Goal: Task Accomplishment & Management: Manage account settings

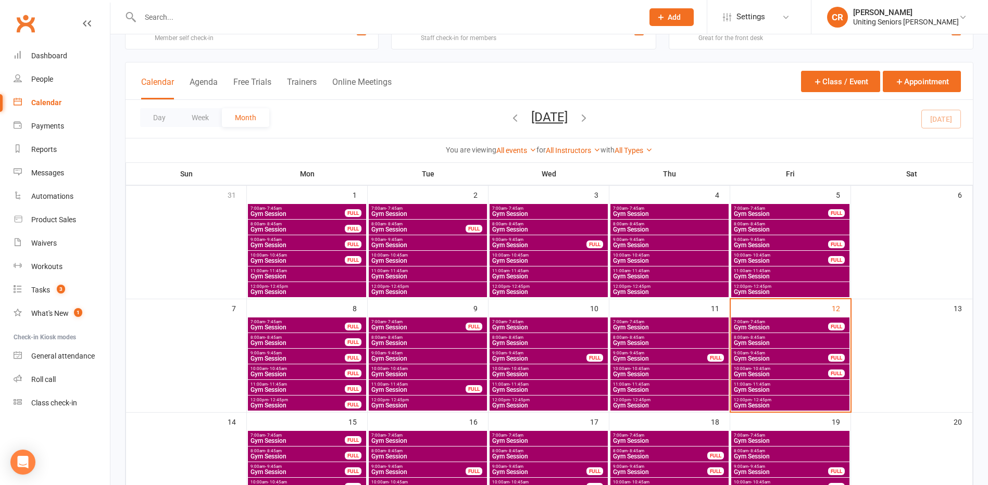
scroll to position [52, 0]
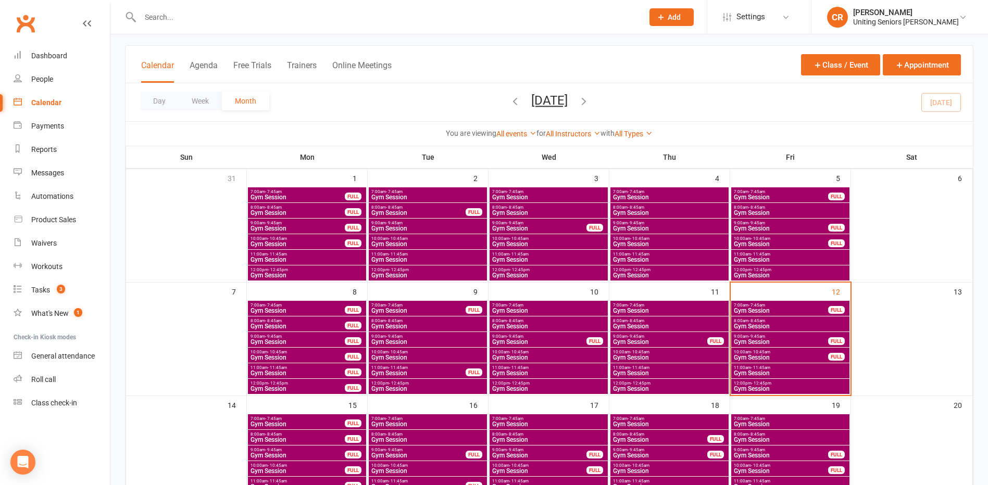
click at [816, 382] on span "12:00pm - 12:45pm" at bounding box center [790, 383] width 114 height 5
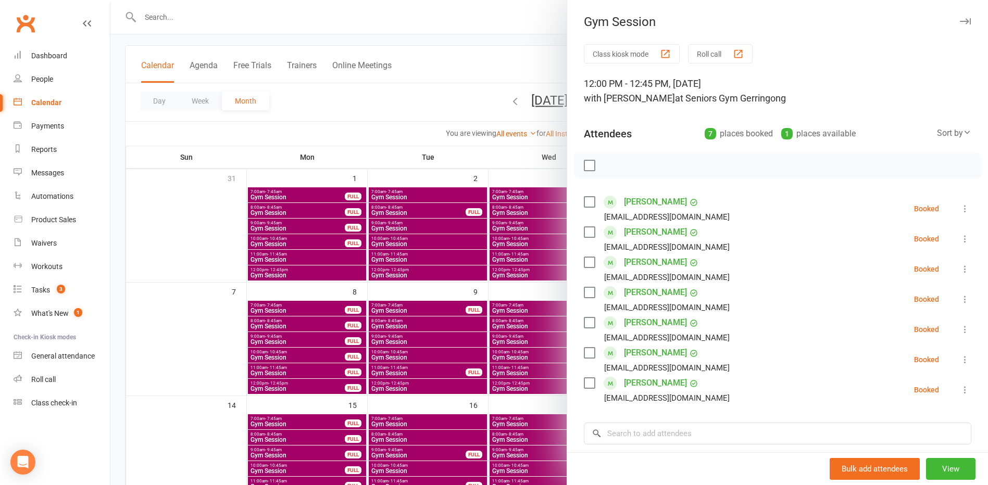
click at [281, 8] on div at bounding box center [548, 242] width 877 height 485
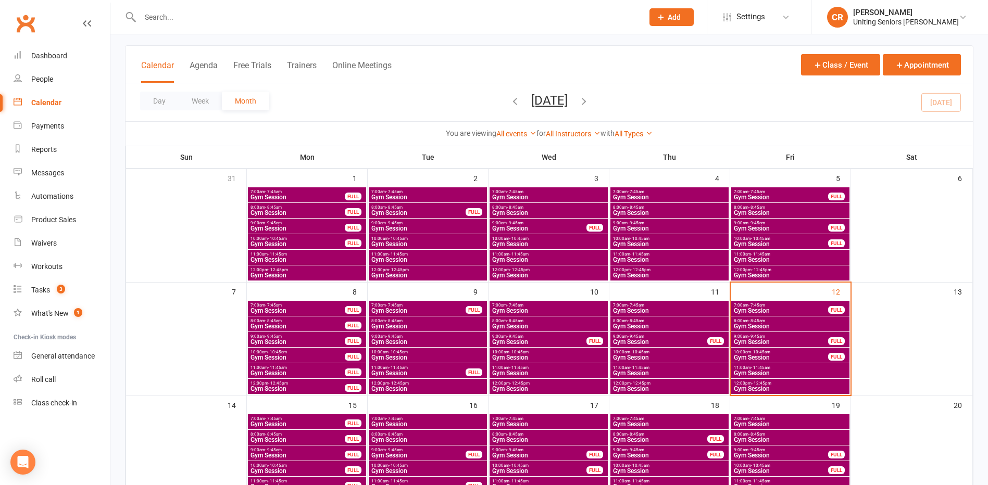
click at [264, 6] on div at bounding box center [380, 17] width 511 height 34
click at [263, 11] on input "text" at bounding box center [386, 17] width 499 height 15
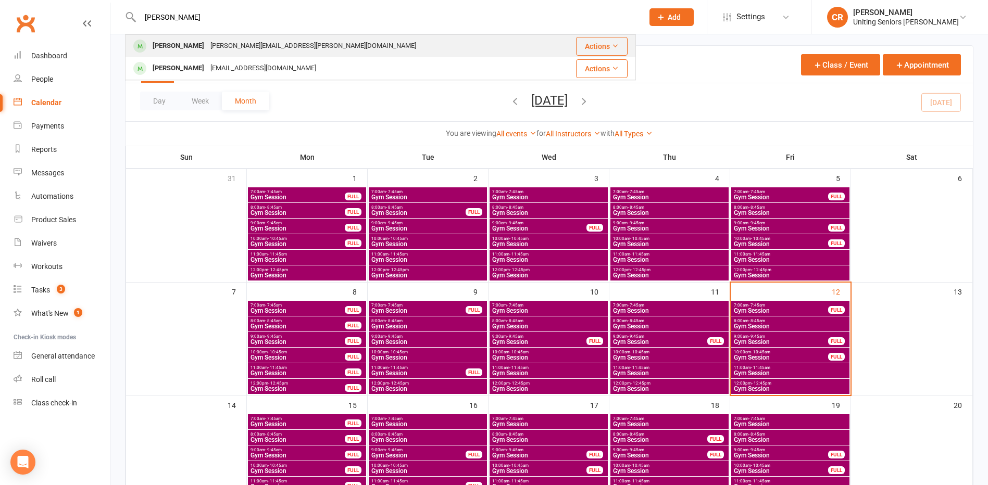
type input "[PERSON_NAME]"
click at [290, 46] on div "[PERSON_NAME][EMAIL_ADDRESS][PERSON_NAME][DOMAIN_NAME]" at bounding box center [313, 46] width 212 height 15
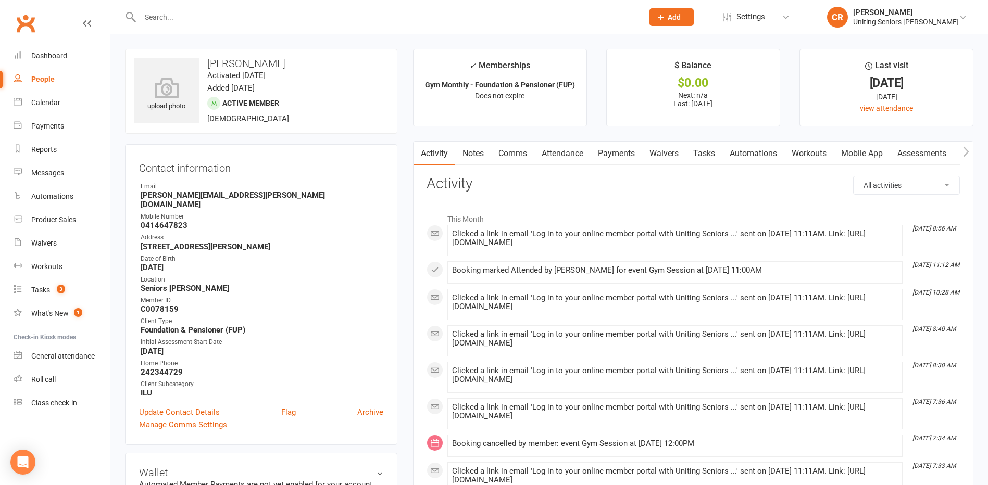
click at [856, 142] on link "Mobile App" at bounding box center [861, 154] width 56 height 24
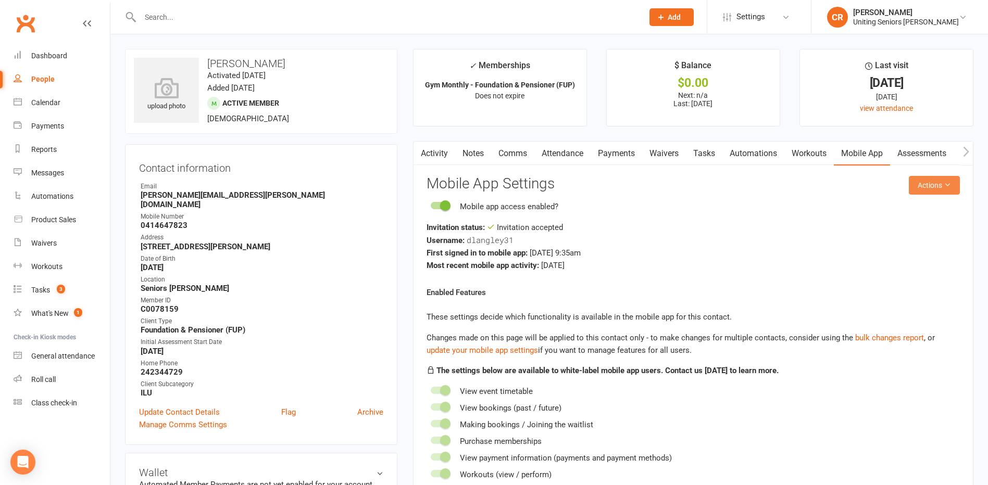
click at [927, 187] on button "Actions" at bounding box center [933, 185] width 51 height 19
drag, startPoint x: 468, startPoint y: 243, endPoint x: 528, endPoint y: 242, distance: 59.9
click at [528, 242] on div "Username: dlangley31" at bounding box center [692, 240] width 533 height 13
drag, startPoint x: 528, startPoint y: 242, endPoint x: 601, endPoint y: 255, distance: 74.1
click at [601, 255] on div "First signed in to mobile app: [DATE] 9:35am" at bounding box center [692, 253] width 533 height 12
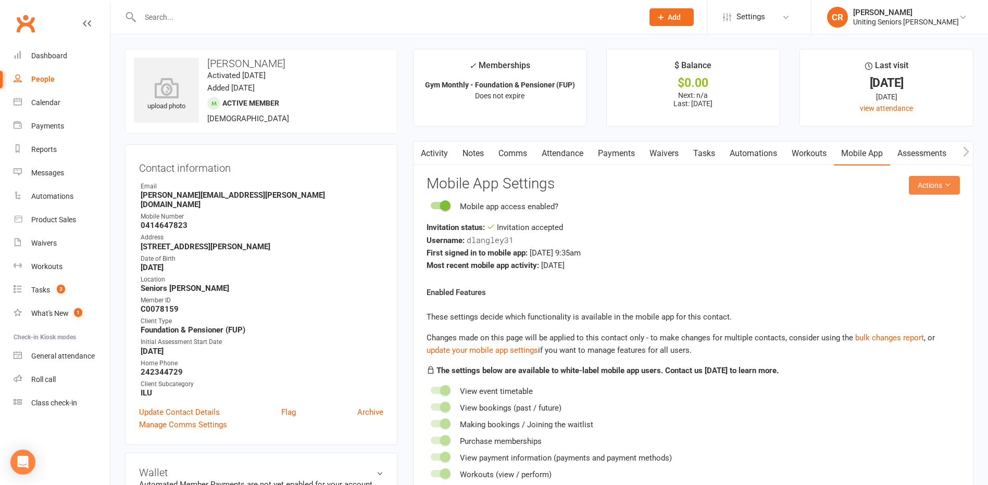
click at [934, 194] on button "Actions" at bounding box center [933, 185] width 51 height 19
click at [916, 247] on link "Reset password" at bounding box center [899, 250] width 103 height 21
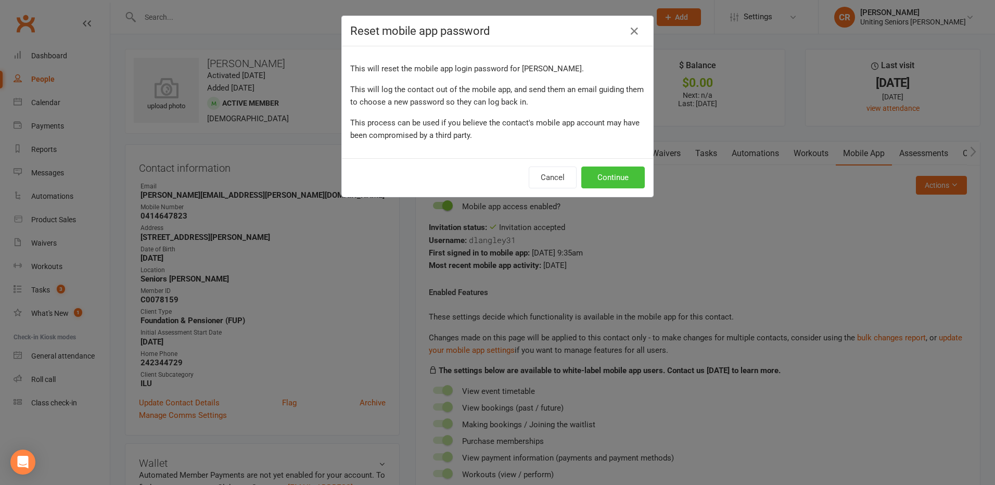
click at [610, 174] on button "Continue" at bounding box center [613, 178] width 64 height 22
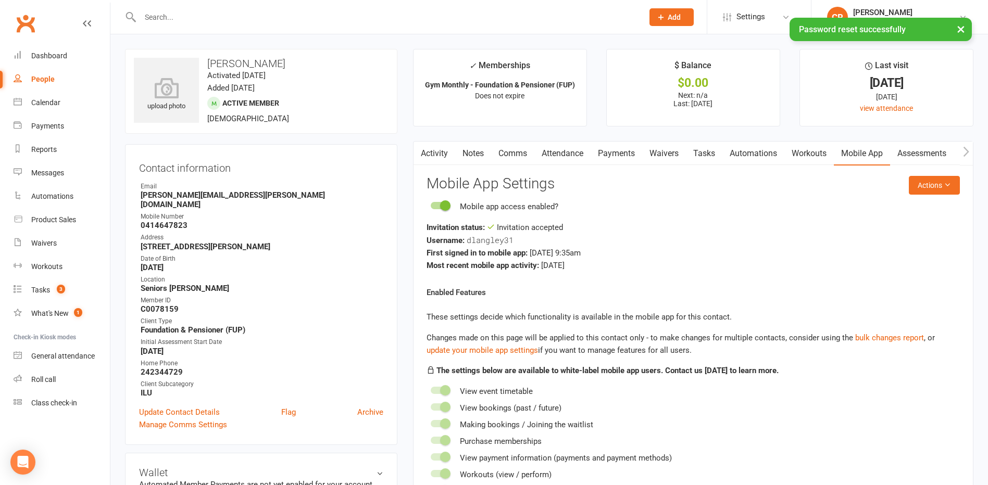
click at [436, 154] on link "Activity" at bounding box center [434, 154] width 42 height 24
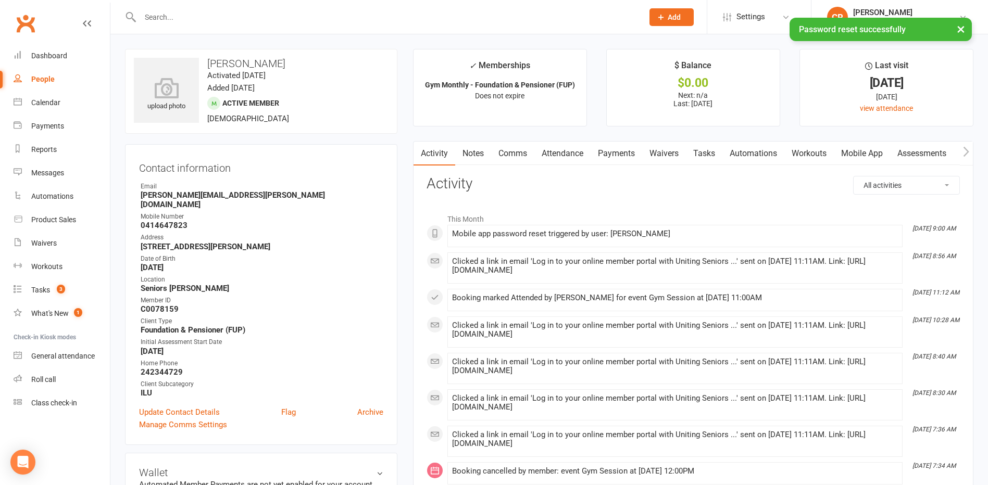
click at [221, 18] on div "× Password reset successfully" at bounding box center [487, 18] width 974 height 0
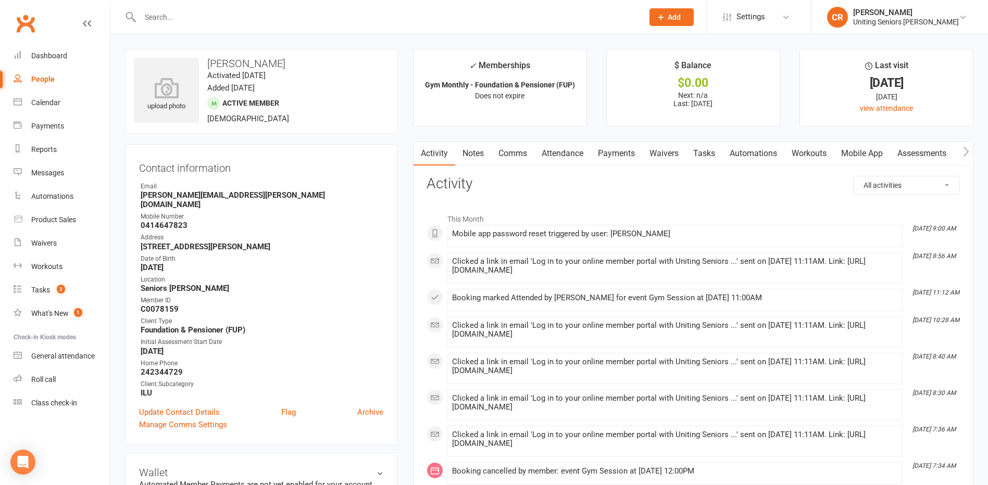
click at [225, 18] on input "text" at bounding box center [386, 17] width 499 height 15
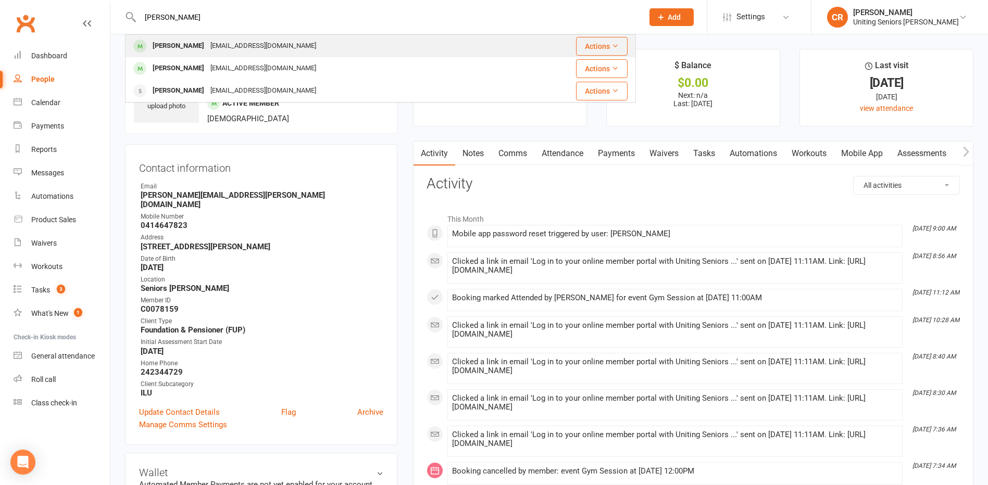
type input "[PERSON_NAME]"
click at [256, 40] on div "[EMAIL_ADDRESS][DOMAIN_NAME]" at bounding box center [263, 46] width 112 height 15
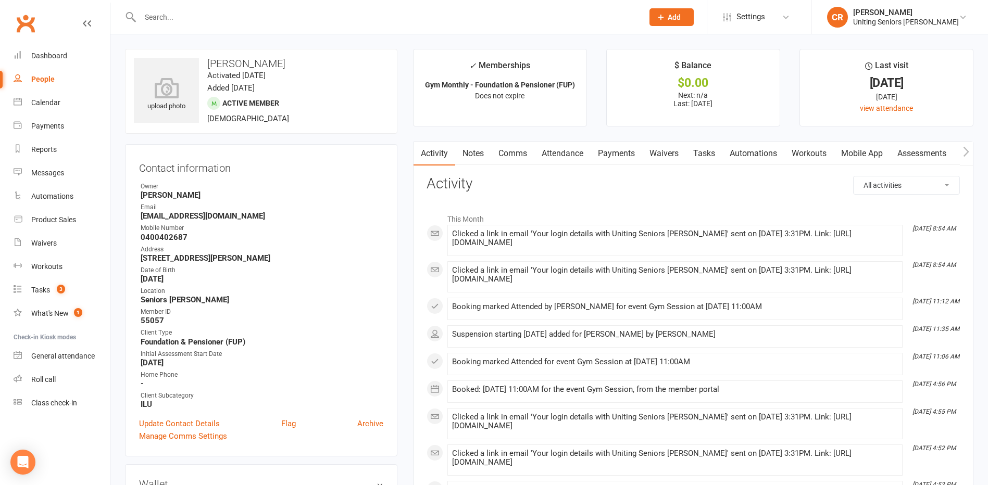
click at [857, 155] on link "Mobile App" at bounding box center [861, 154] width 56 height 24
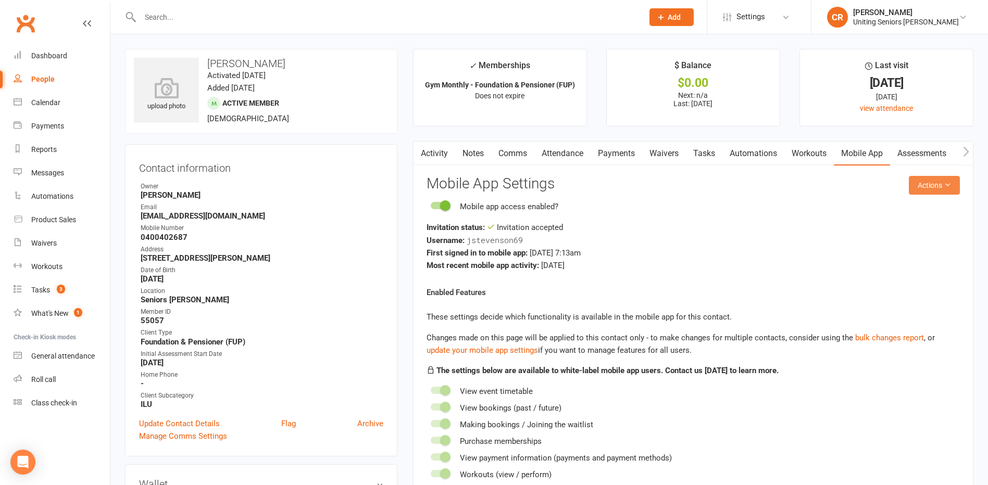
click at [921, 184] on button "Actions" at bounding box center [933, 185] width 51 height 19
click at [900, 252] on link "Reset password" at bounding box center [899, 250] width 103 height 21
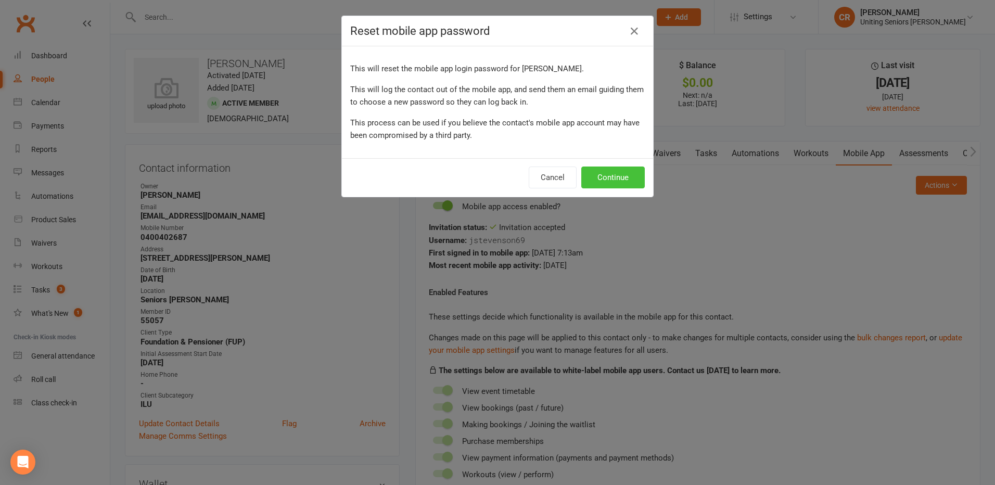
click at [600, 188] on button "Continue" at bounding box center [613, 178] width 64 height 22
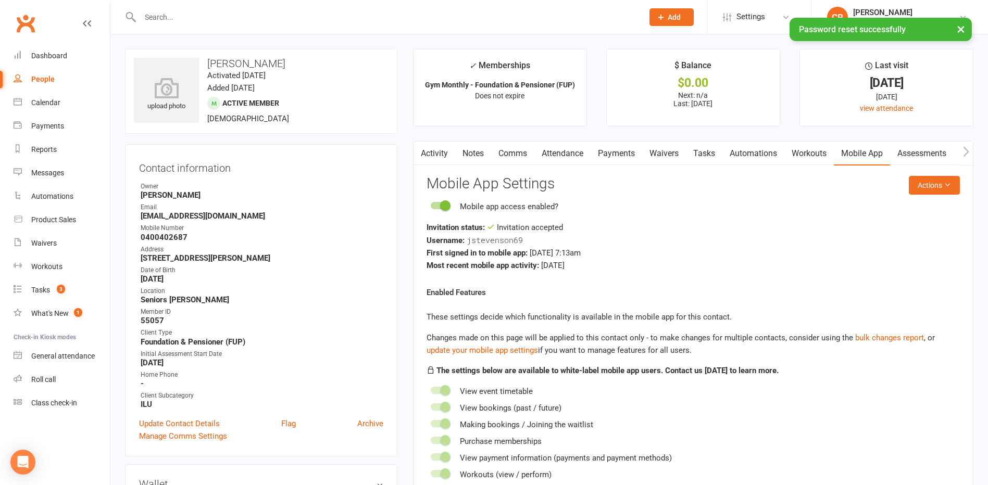
click at [428, 150] on link "Activity" at bounding box center [434, 154] width 42 height 24
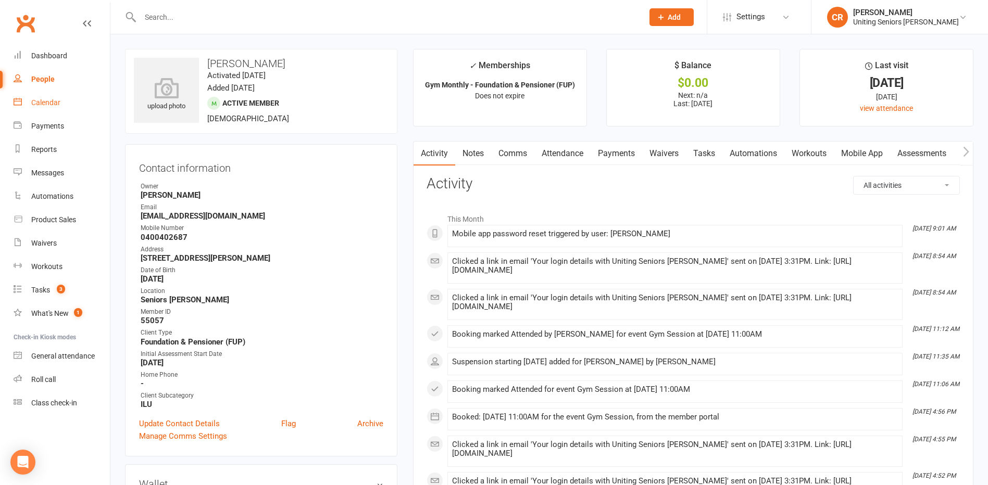
click at [31, 101] on link "Calendar" at bounding box center [62, 102] width 96 height 23
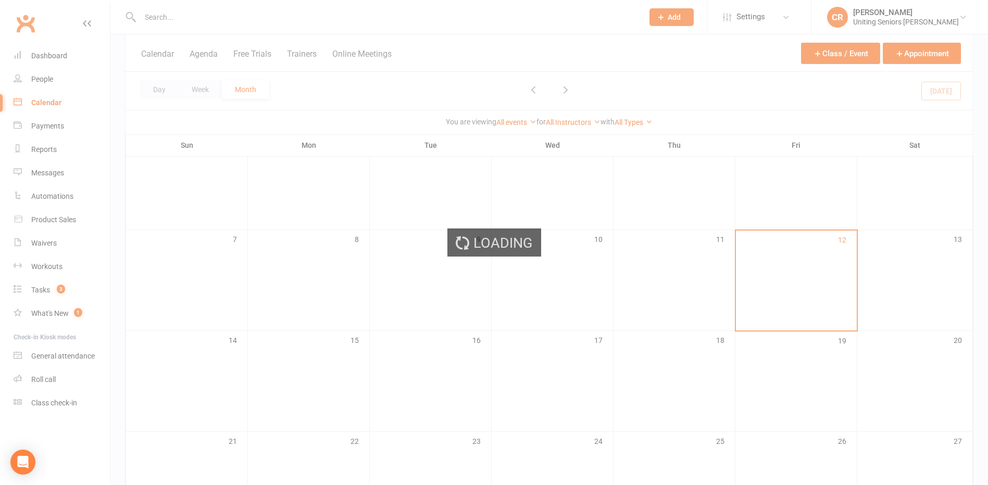
scroll to position [104, 0]
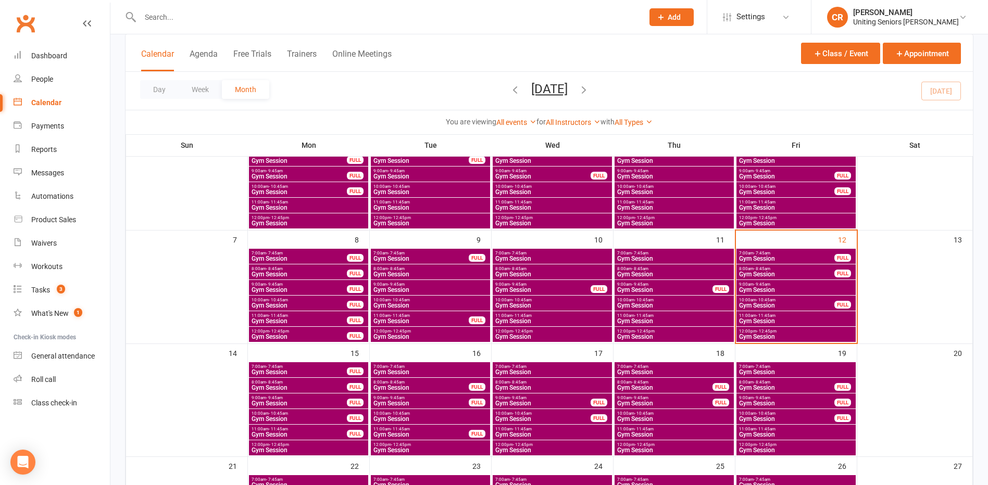
click at [763, 329] on span "- 12:45pm" at bounding box center [766, 331] width 20 height 5
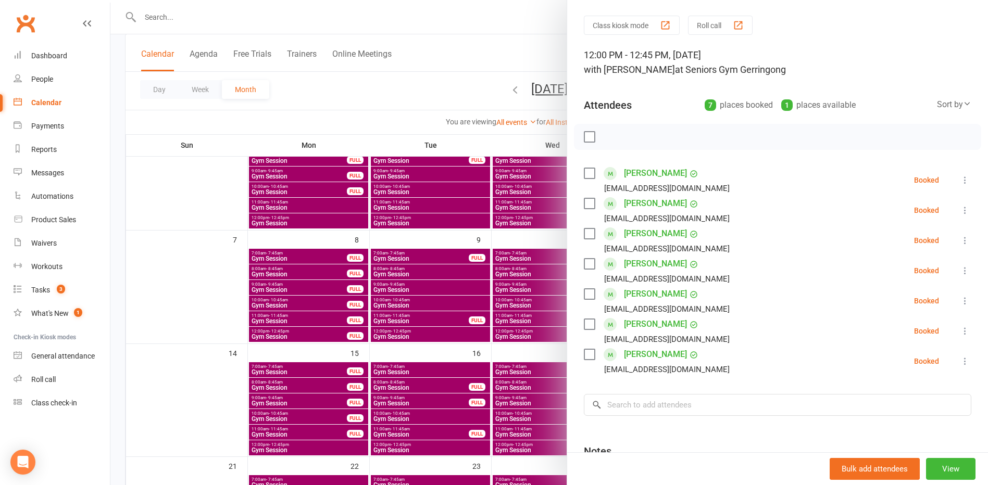
scroll to position [52, 0]
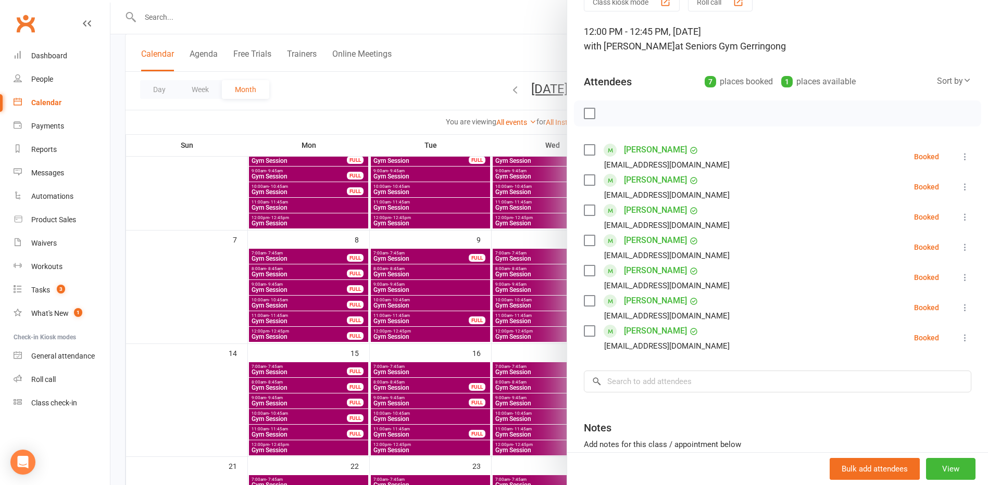
click at [447, 99] on div at bounding box center [548, 242] width 877 height 485
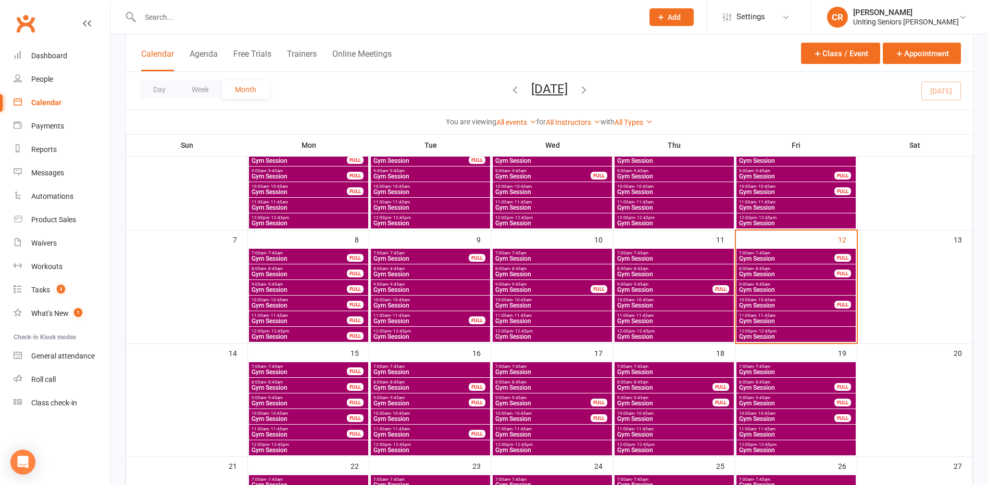
click at [786, 315] on span "11:00am - 11:45am" at bounding box center [795, 315] width 115 height 5
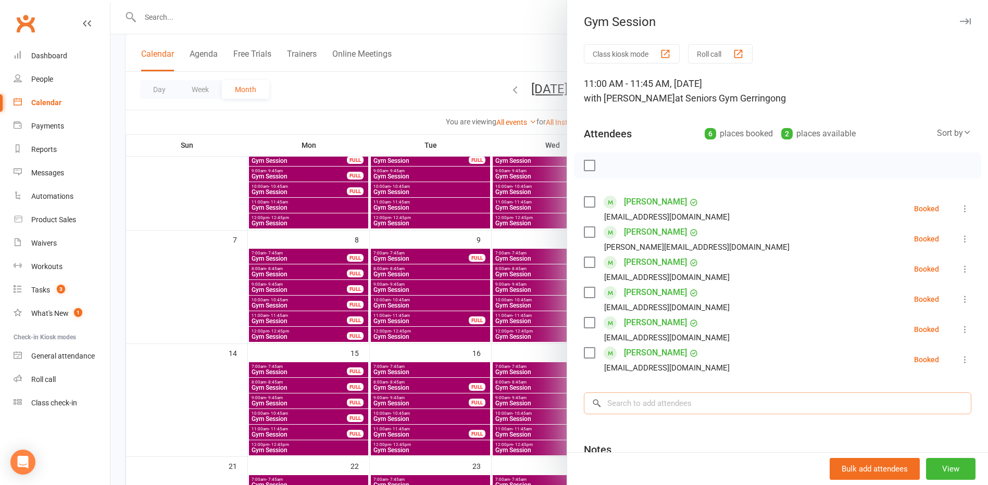
click at [663, 393] on input "search" at bounding box center [777, 404] width 387 height 22
click at [413, 79] on div at bounding box center [548, 242] width 877 height 485
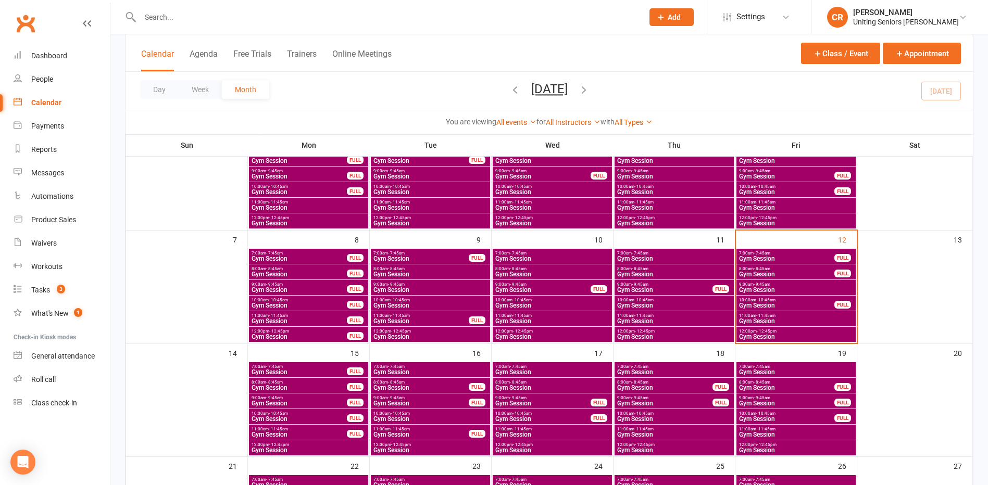
click at [767, 334] on span "Gym Session" at bounding box center [795, 337] width 115 height 6
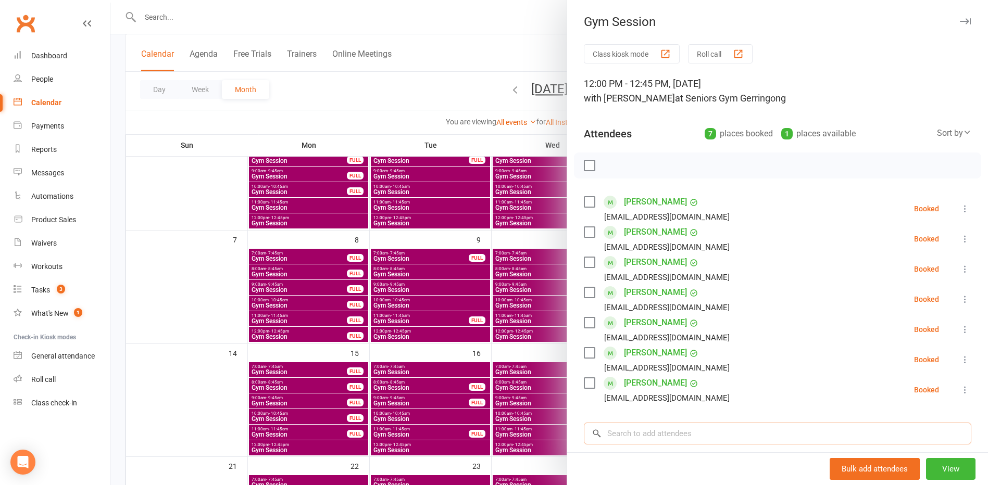
click at [672, 428] on input "search" at bounding box center [777, 434] width 387 height 22
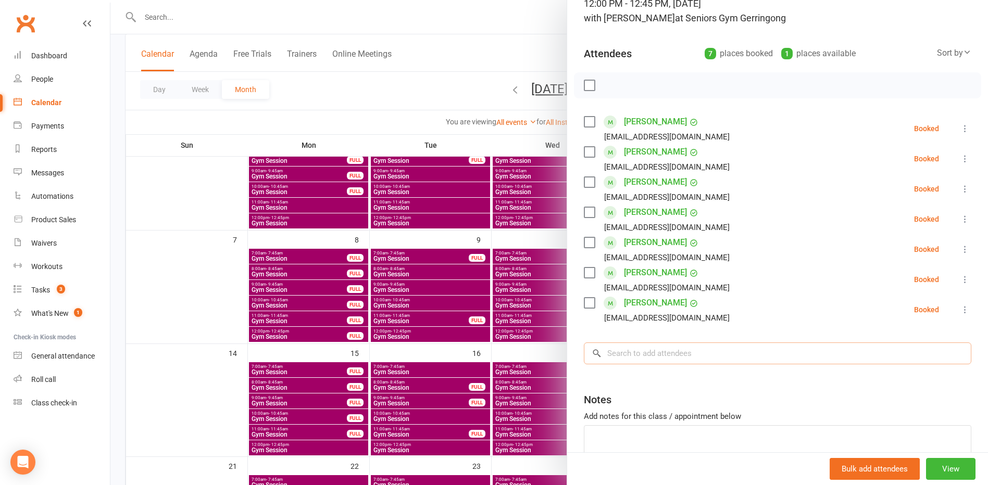
scroll to position [104, 0]
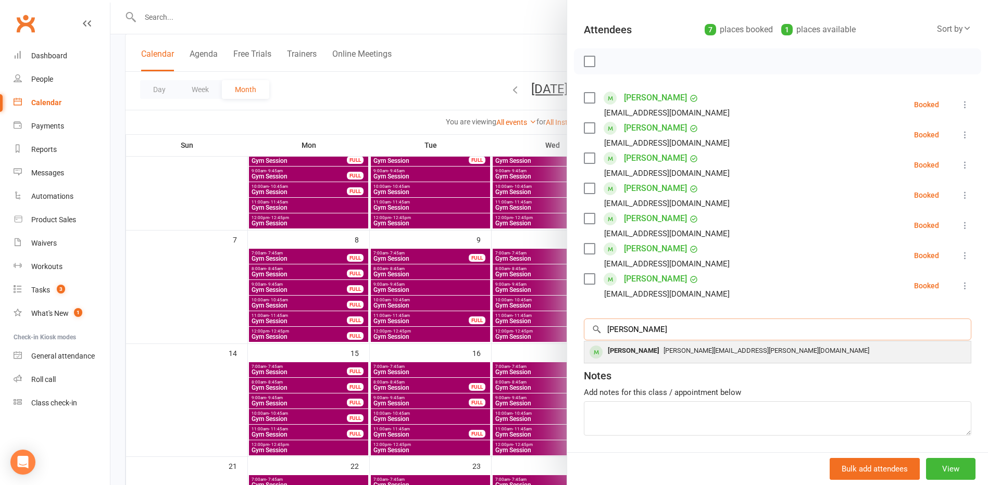
type input "[PERSON_NAME]"
click at [633, 346] on div "[PERSON_NAME]" at bounding box center [633, 351] width 60 height 15
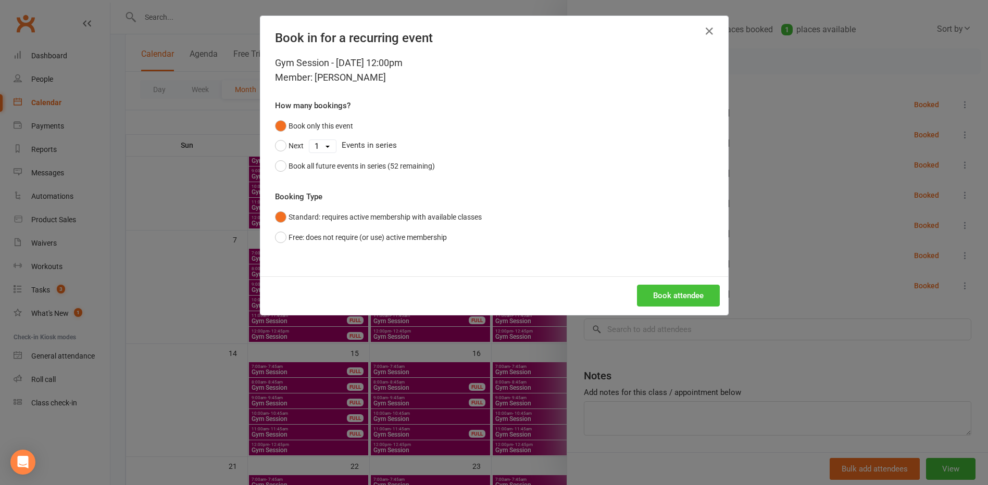
click at [670, 299] on button "Book attendee" at bounding box center [678, 296] width 83 height 22
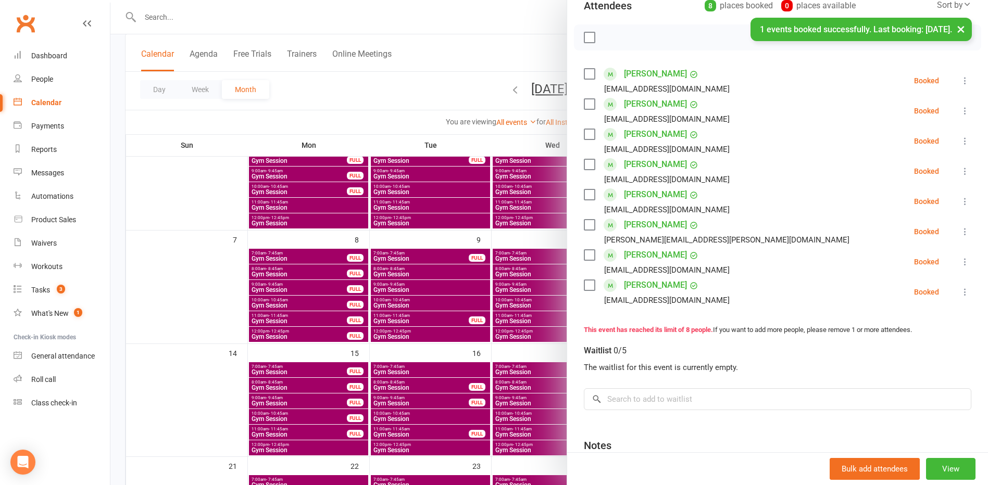
scroll to position [140, 0]
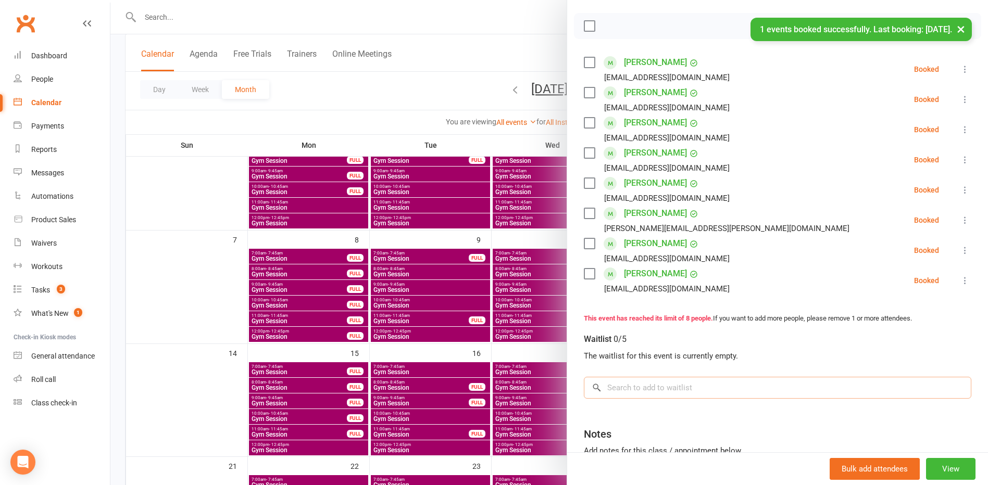
click at [636, 377] on input "search" at bounding box center [777, 388] width 387 height 22
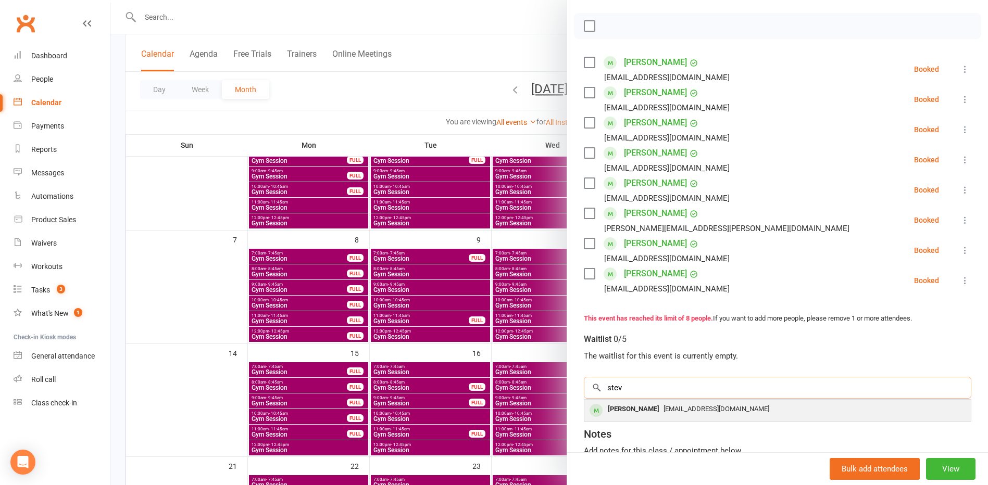
type input "stev"
click at [647, 411] on div "[PERSON_NAME]" at bounding box center [633, 409] width 60 height 15
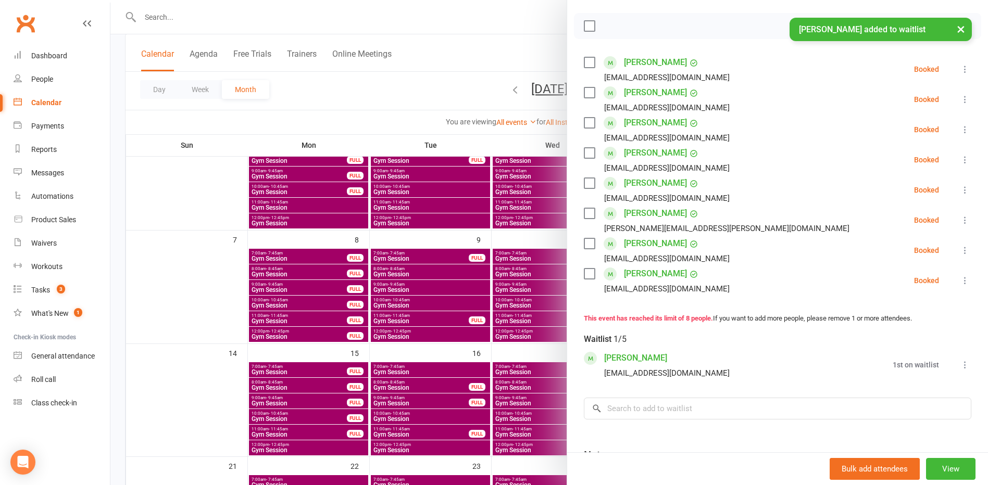
drag, startPoint x: 647, startPoint y: 411, endPoint x: 625, endPoint y: 382, distance: 36.1
click at [625, 382] on div "Waitlist 1/5 [PERSON_NAME] [EMAIL_ADDRESS][DOMAIN_NAME] 1st on waitlist Book no…" at bounding box center [777, 371] width 387 height 95
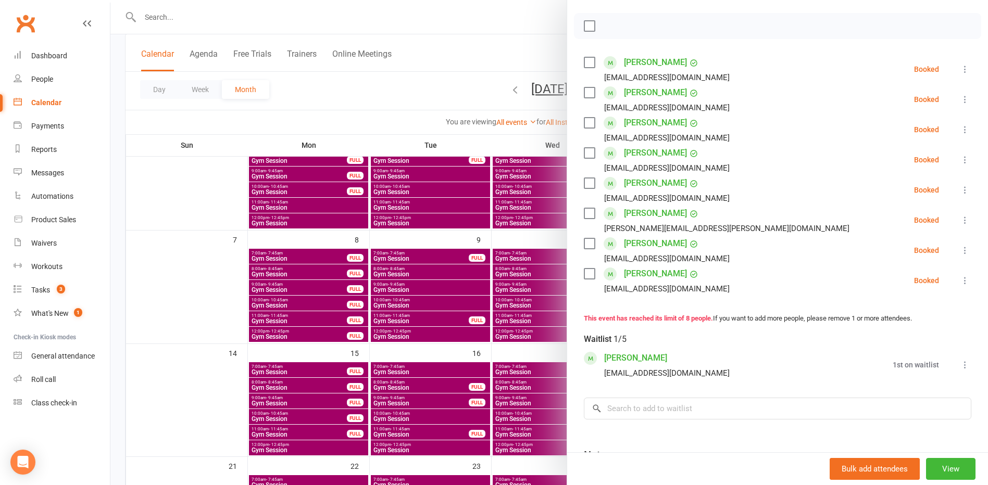
click at [959, 220] on icon at bounding box center [964, 220] width 10 height 10
click at [901, 394] on div "Waitlist 1/5 [PERSON_NAME] [EMAIL_ADDRESS][DOMAIN_NAME] 1st on waitlist Book no…" at bounding box center [777, 371] width 387 height 95
click at [959, 362] on icon at bounding box center [964, 365] width 10 height 10
click at [899, 403] on span "Remove" at bounding box center [898, 406] width 28 height 12
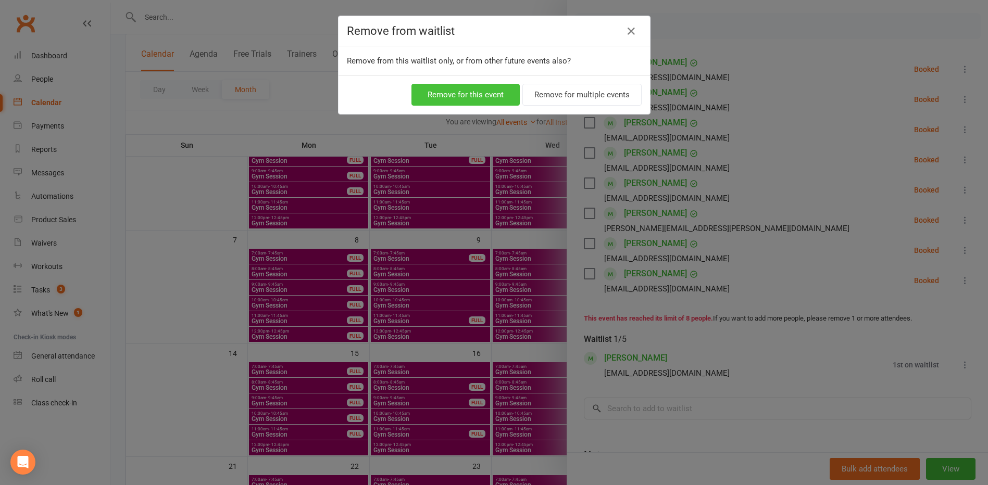
click at [502, 103] on button "Remove for this event" at bounding box center [465, 95] width 108 height 22
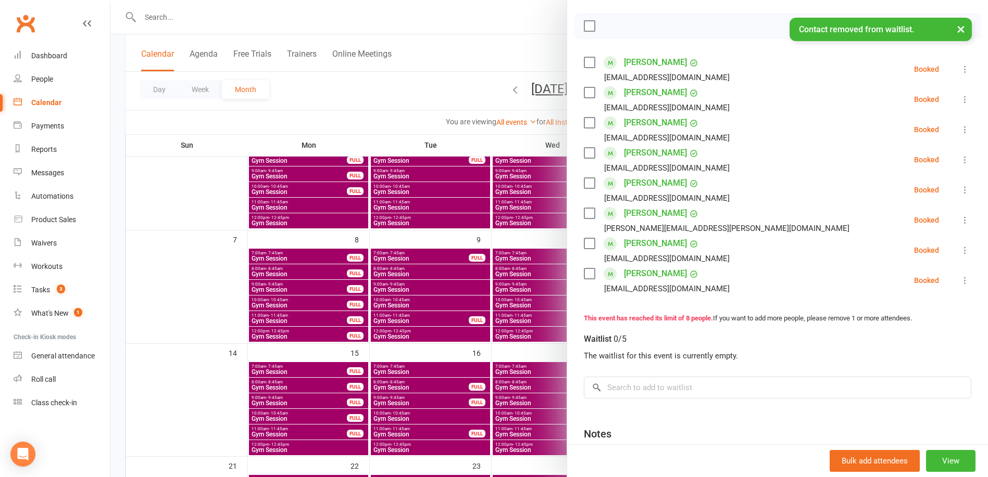
click at [959, 220] on icon at bounding box center [964, 220] width 10 height 10
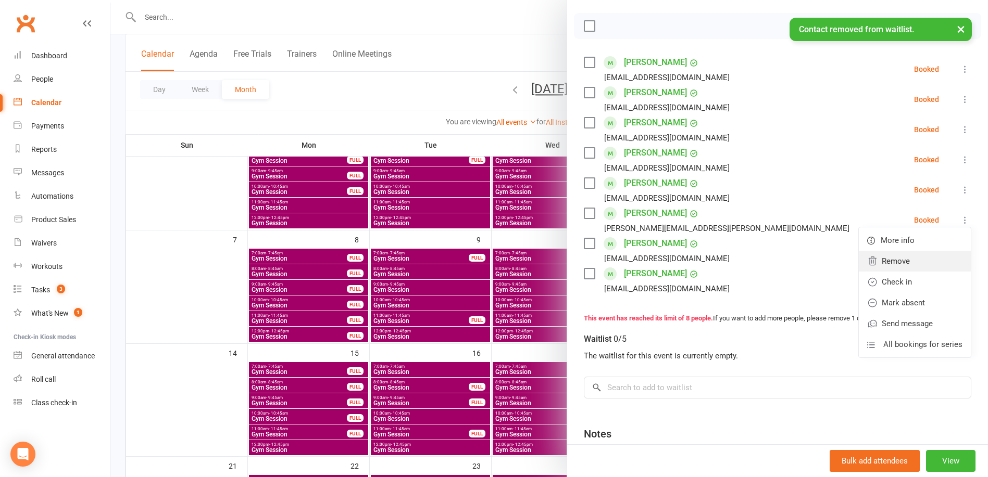
click at [907, 264] on link "Remove" at bounding box center [914, 261] width 112 height 21
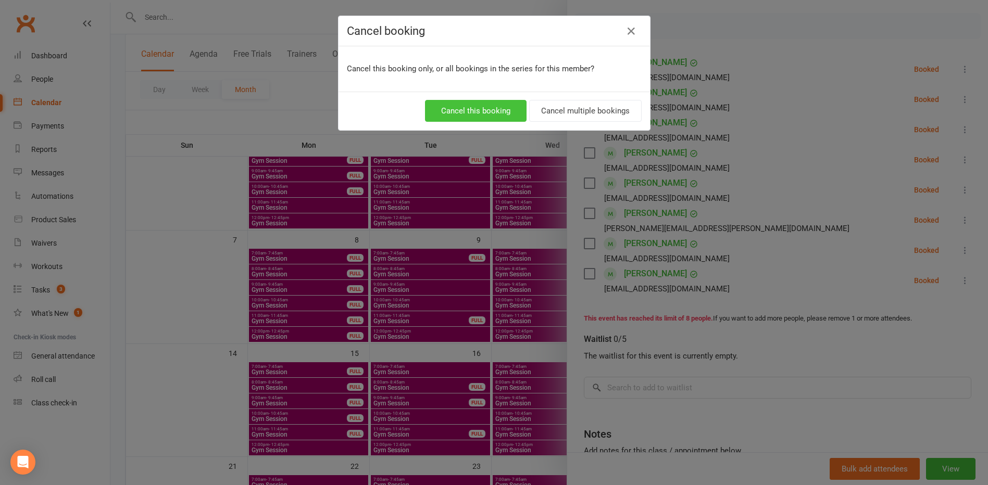
click at [470, 112] on button "Cancel this booking" at bounding box center [476, 111] width 102 height 22
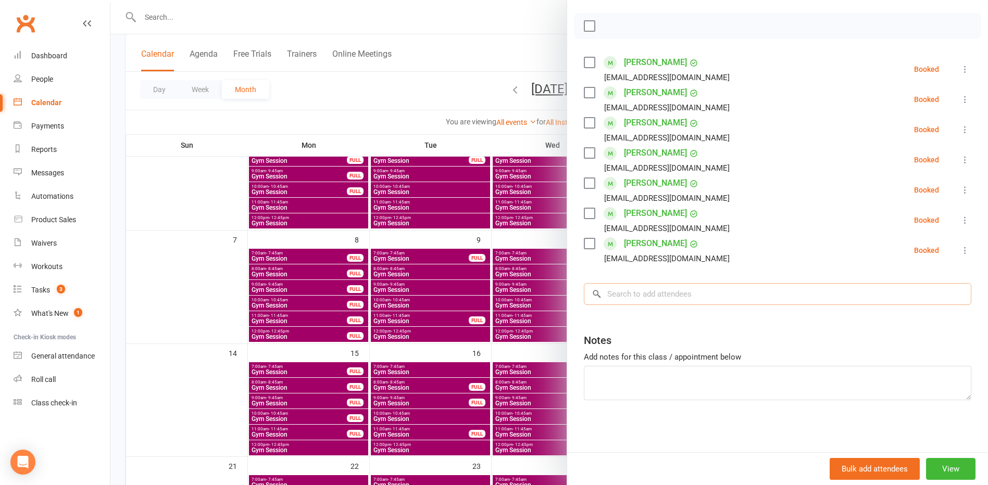
click at [640, 297] on input "search" at bounding box center [777, 294] width 387 height 22
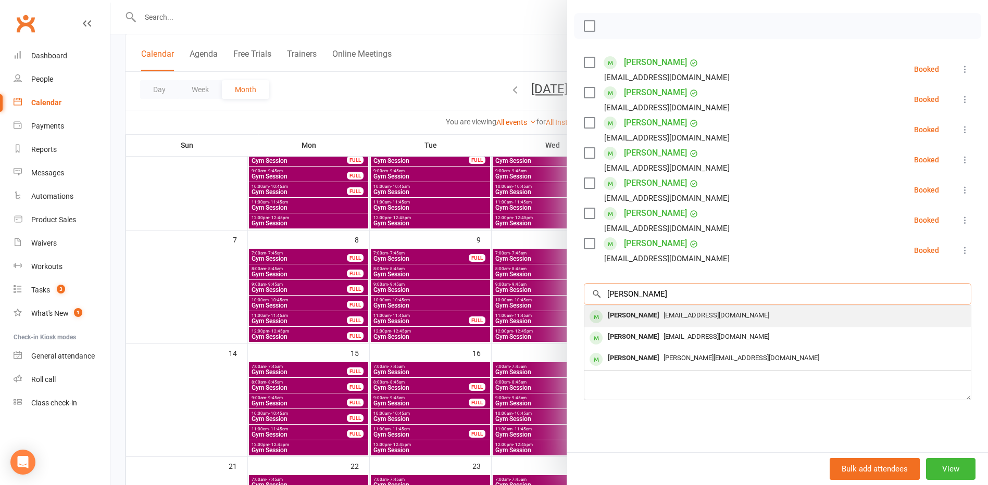
type input "[PERSON_NAME]"
click at [639, 322] on div "[PERSON_NAME]" at bounding box center [633, 315] width 60 height 15
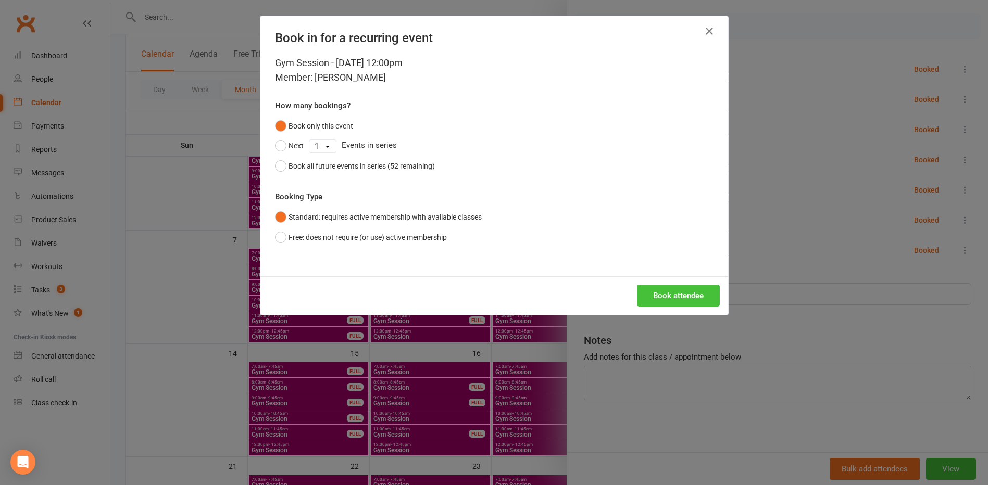
click at [648, 293] on button "Book attendee" at bounding box center [678, 296] width 83 height 22
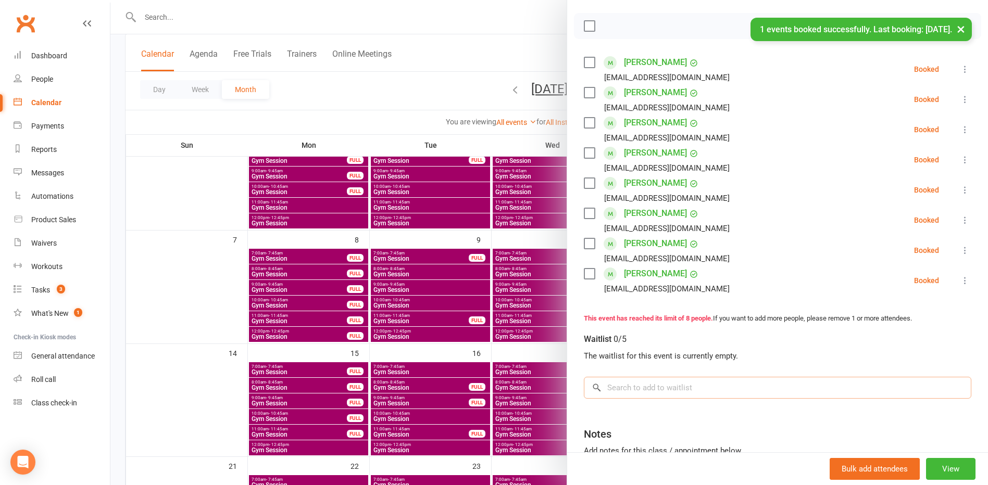
click at [677, 389] on input "search" at bounding box center [777, 388] width 387 height 22
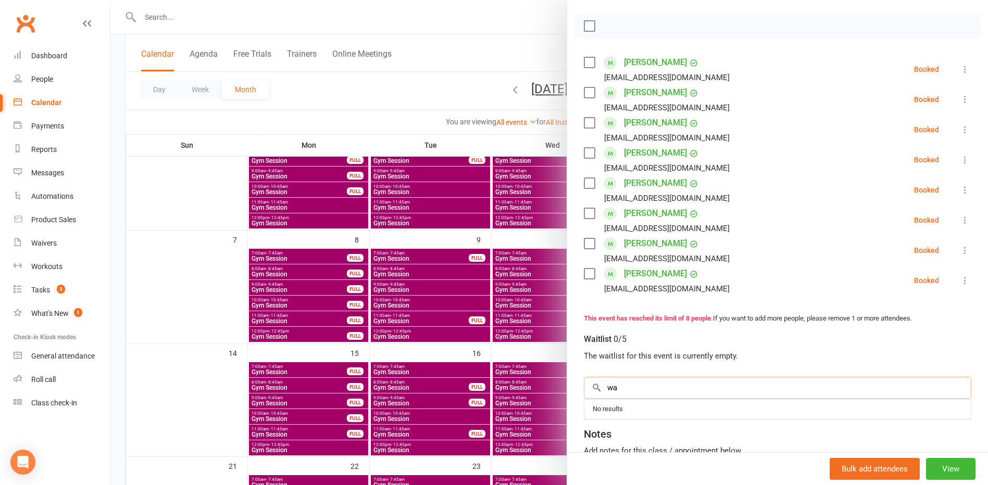
type input "w"
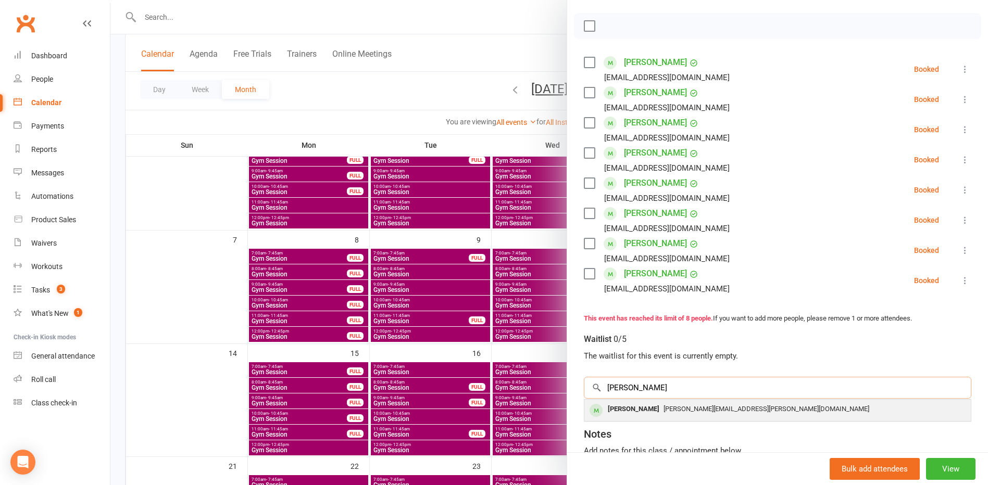
type input "[PERSON_NAME]"
click at [682, 414] on div "[PERSON_NAME][EMAIL_ADDRESS][PERSON_NAME][DOMAIN_NAME]" at bounding box center [777, 409] width 378 height 15
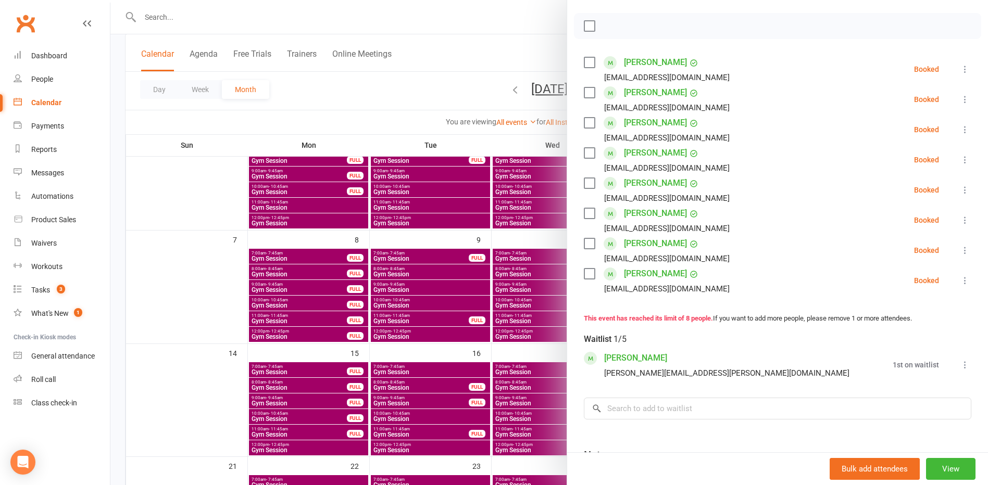
click at [439, 110] on div at bounding box center [548, 242] width 877 height 485
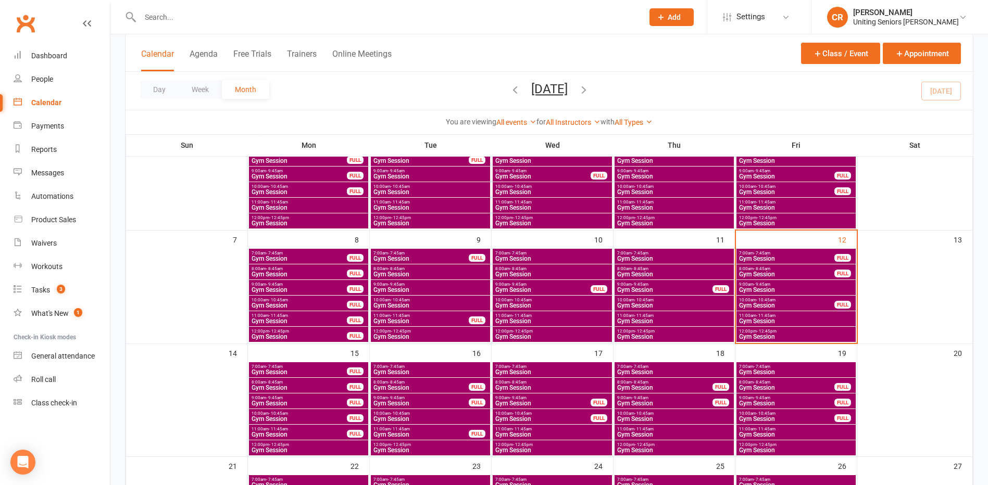
click at [793, 305] on span "Gym Session" at bounding box center [786, 305] width 96 height 6
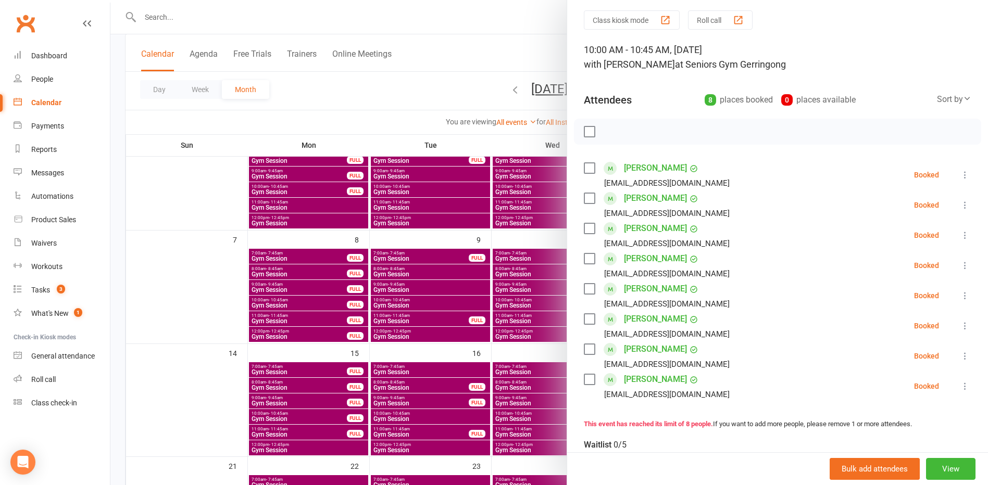
scroll to position [52, 0]
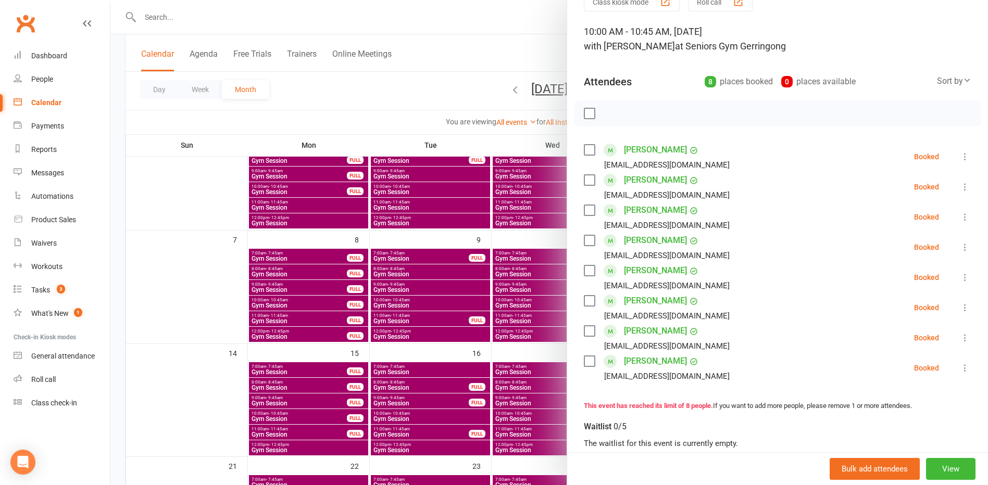
drag, startPoint x: 464, startPoint y: 99, endPoint x: 473, endPoint y: 112, distance: 15.7
click at [464, 99] on div at bounding box center [548, 242] width 877 height 485
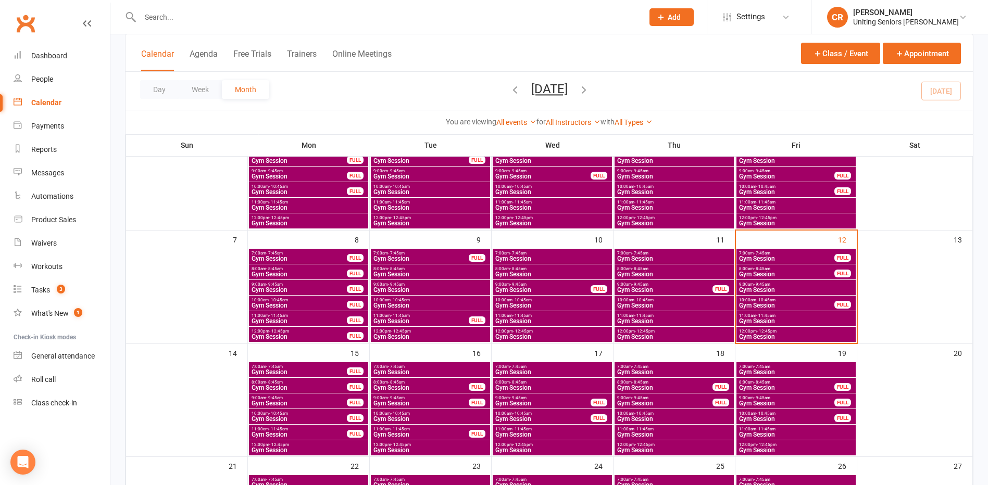
click at [767, 287] on span "Gym Session" at bounding box center [795, 290] width 115 height 6
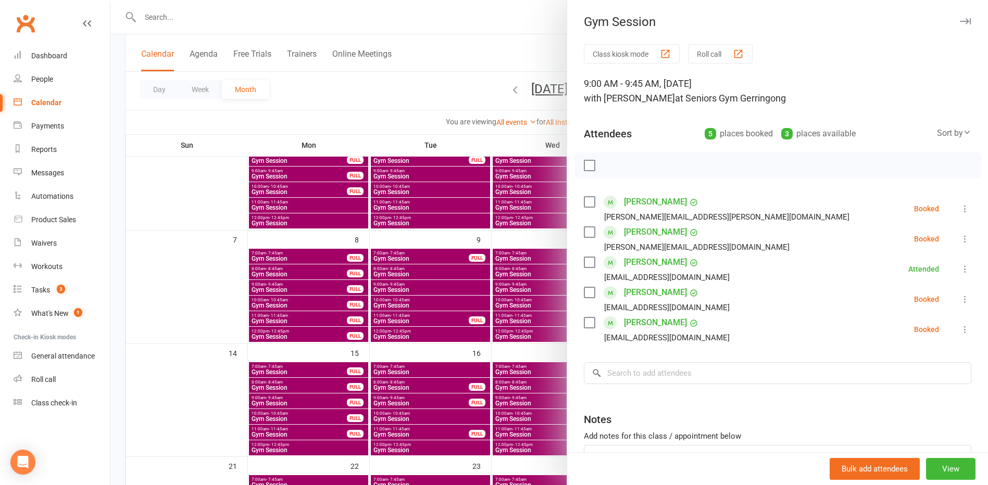
click at [959, 300] on icon at bounding box center [964, 299] width 10 height 10
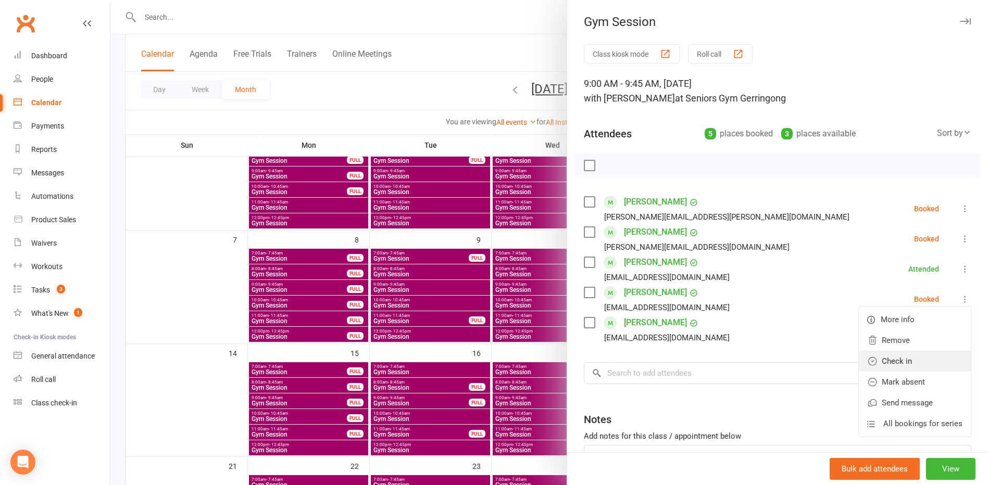
click at [907, 363] on link "Check in" at bounding box center [914, 361] width 112 height 21
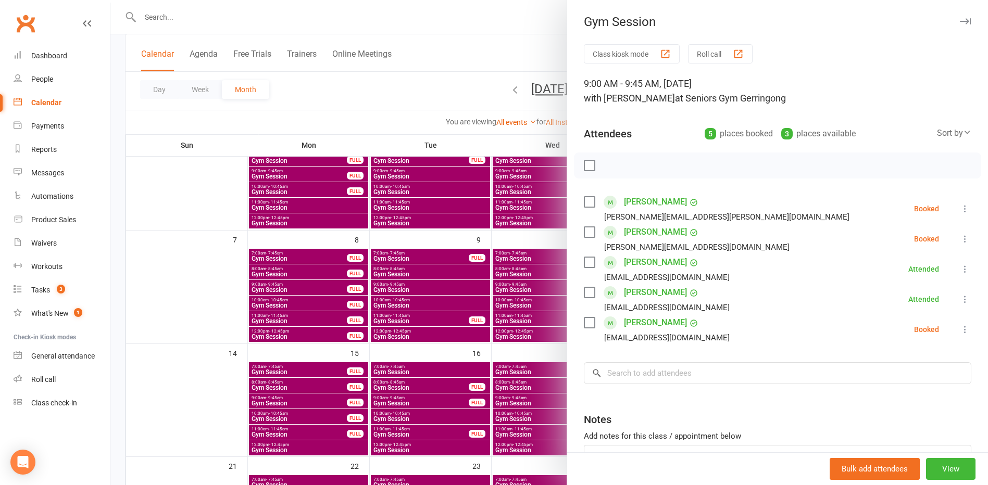
click at [959, 210] on icon at bounding box center [964, 209] width 10 height 10
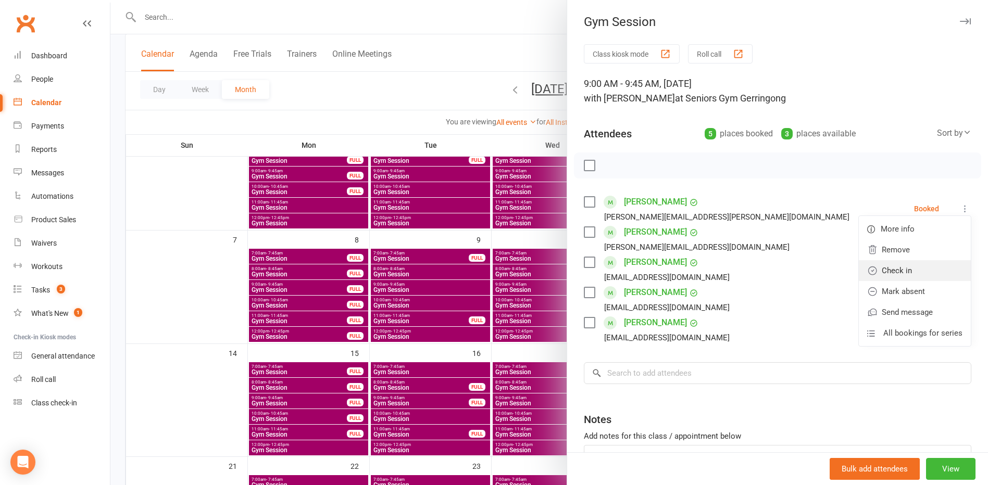
click at [923, 269] on link "Check in" at bounding box center [914, 270] width 112 height 21
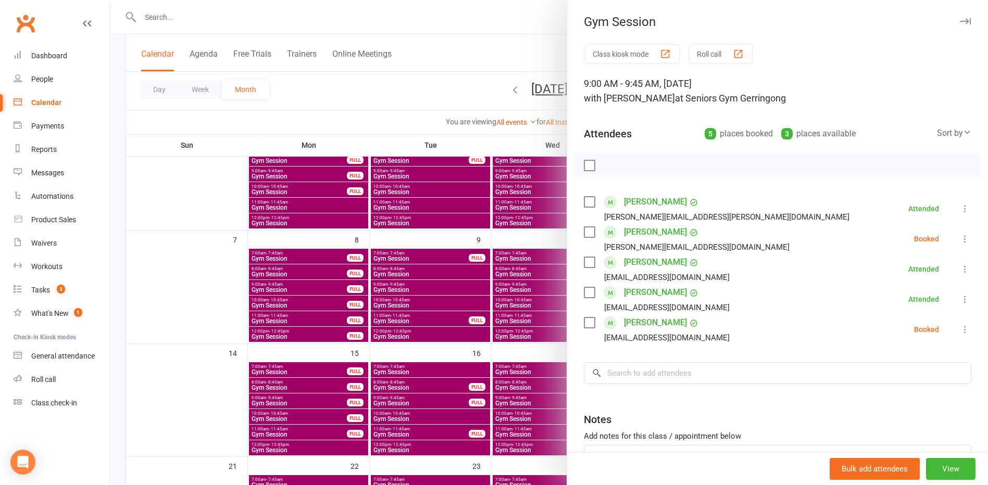
click at [959, 326] on icon at bounding box center [964, 329] width 10 height 10
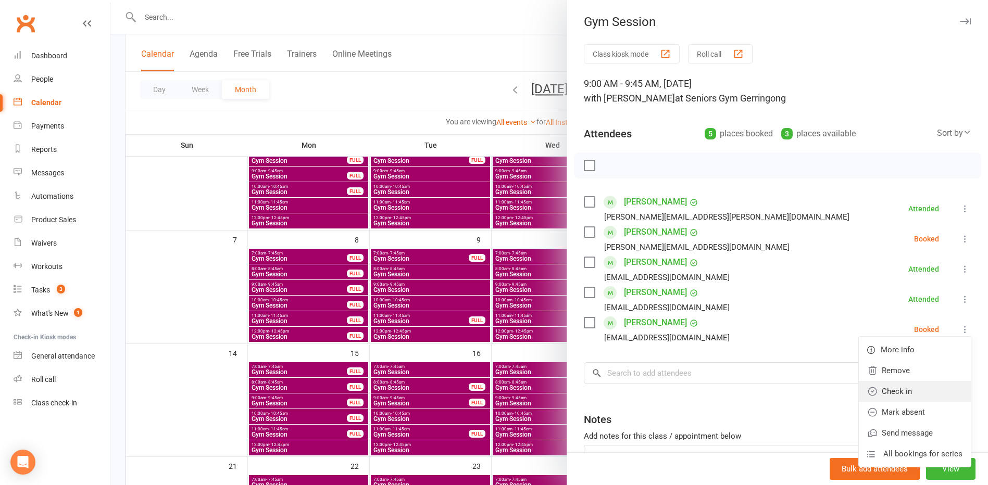
click at [899, 388] on link "Check in" at bounding box center [914, 391] width 112 height 21
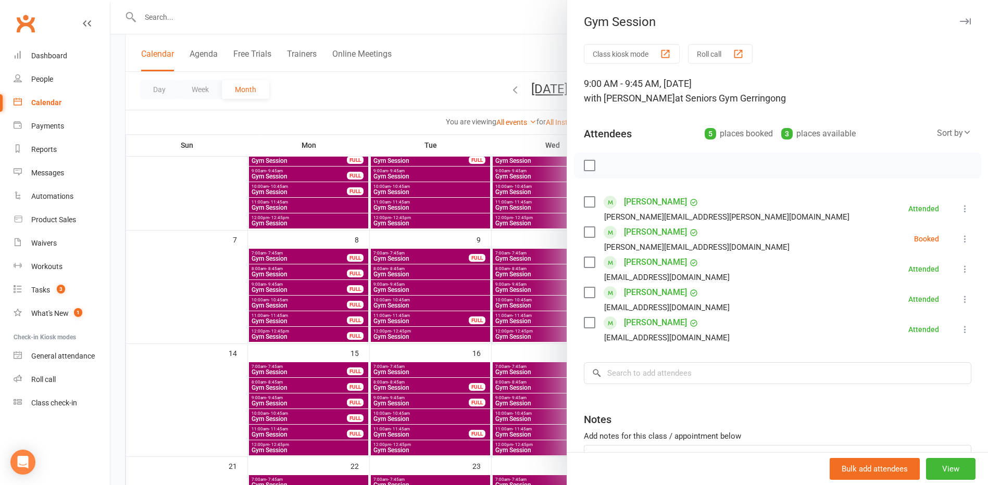
click at [473, 94] on div at bounding box center [548, 242] width 877 height 485
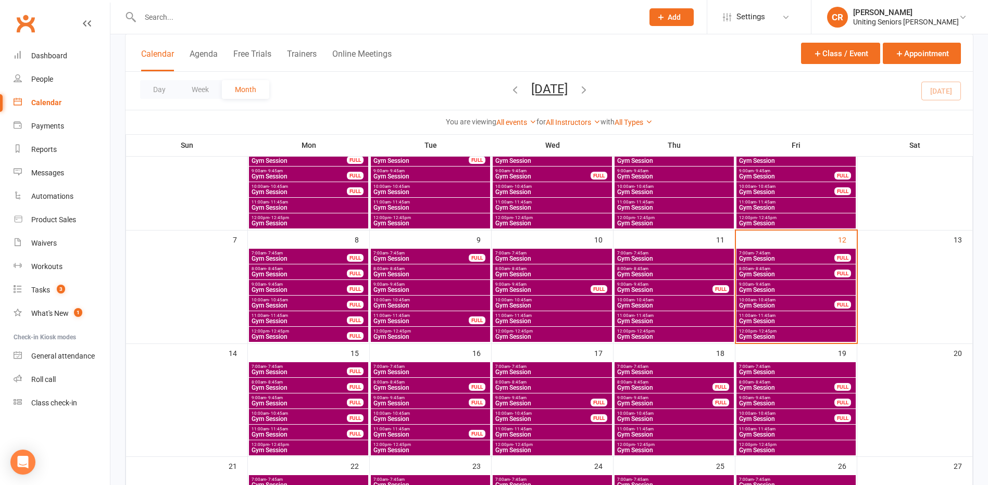
click at [786, 287] on span "Gym Session" at bounding box center [795, 290] width 115 height 6
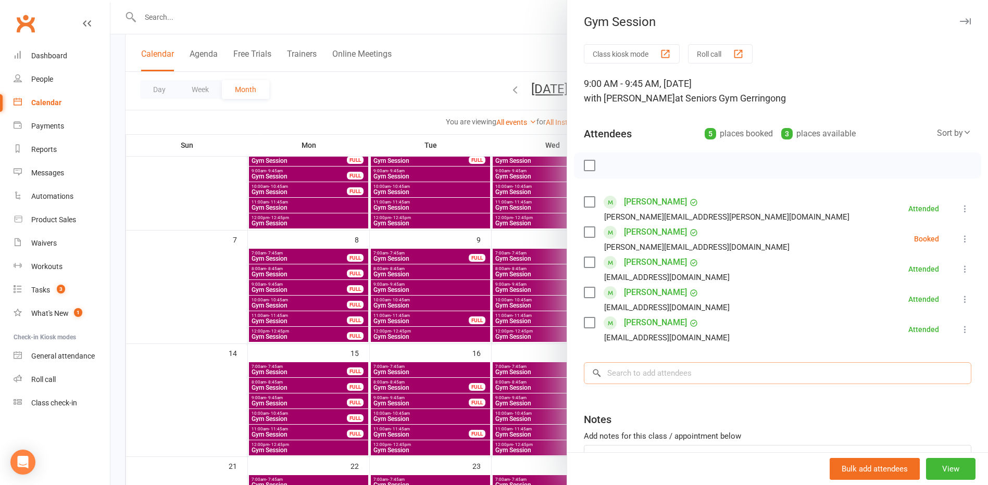
click at [788, 377] on input "search" at bounding box center [777, 373] width 387 height 22
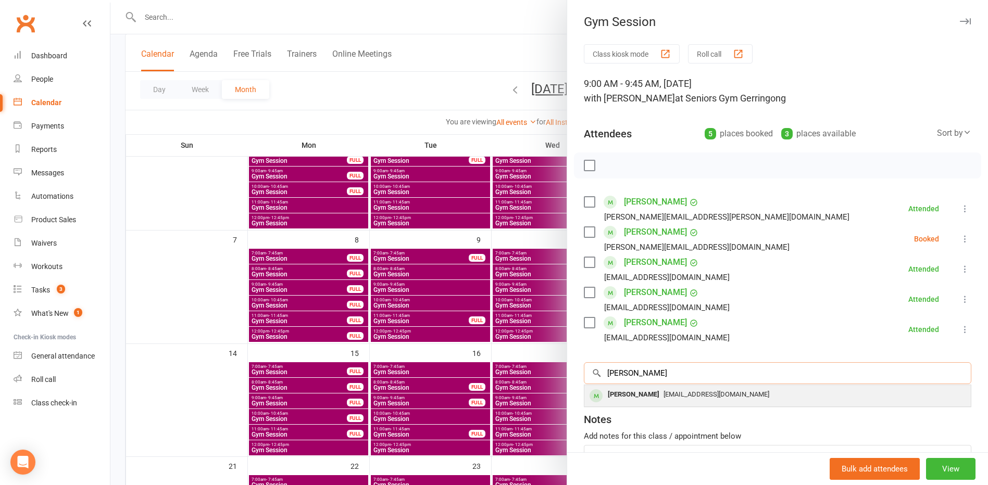
type input "[PERSON_NAME]"
click at [793, 397] on div "[EMAIL_ADDRESS][DOMAIN_NAME]" at bounding box center [777, 394] width 378 height 15
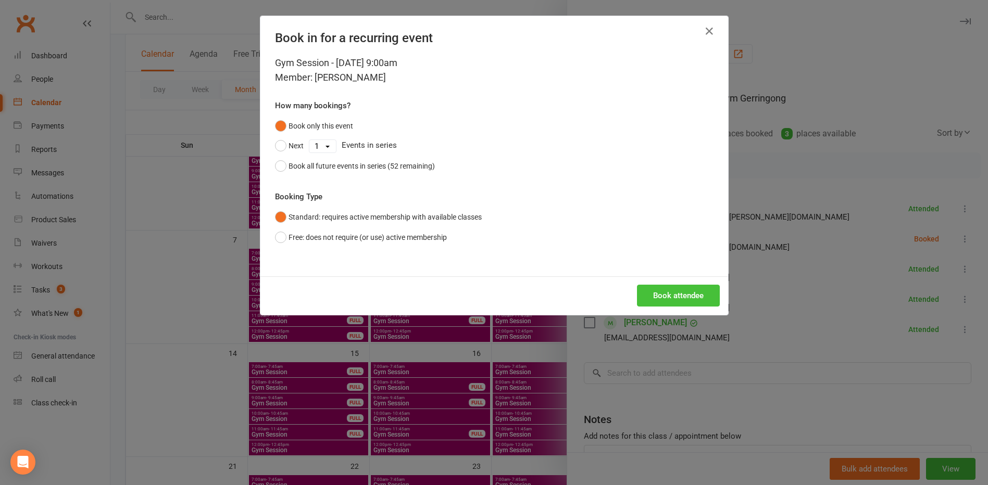
click at [684, 296] on button "Book attendee" at bounding box center [678, 296] width 83 height 22
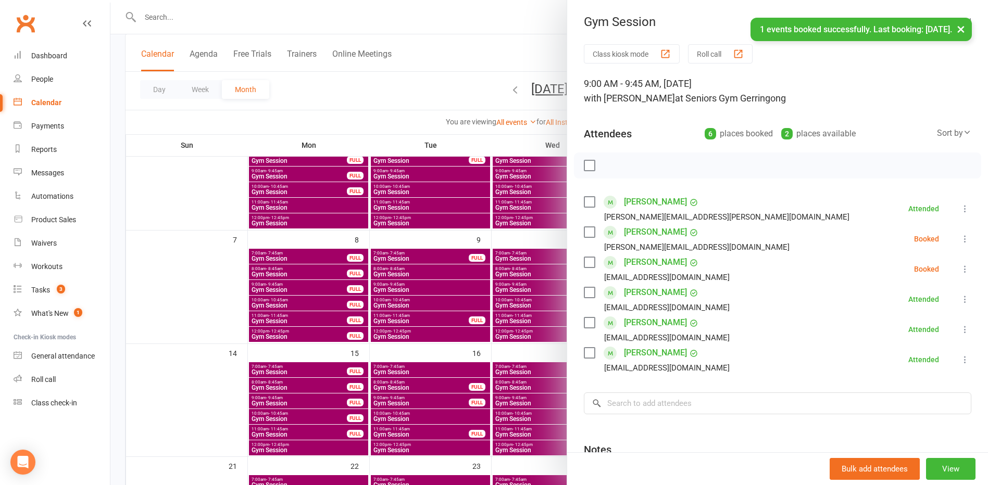
click at [959, 267] on icon at bounding box center [964, 269] width 10 height 10
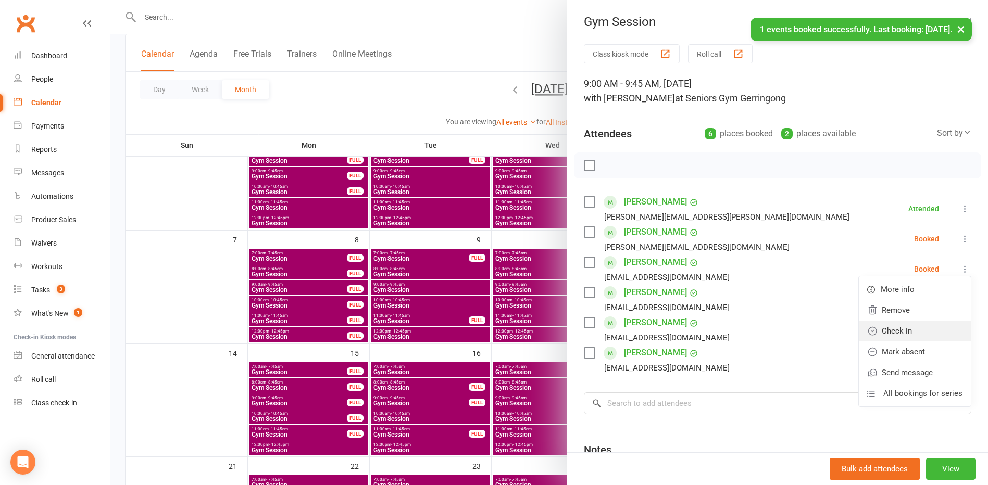
click at [901, 336] on link "Check in" at bounding box center [914, 331] width 112 height 21
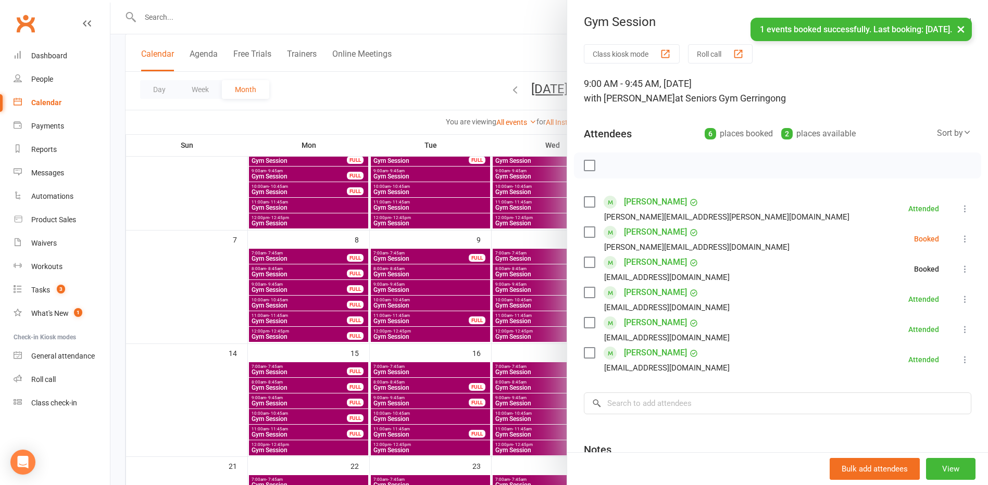
click at [790, 272] on li "[PERSON_NAME] [EMAIL_ADDRESS][DOMAIN_NAME] Booked More info Remove Mark absent …" at bounding box center [777, 269] width 387 height 30
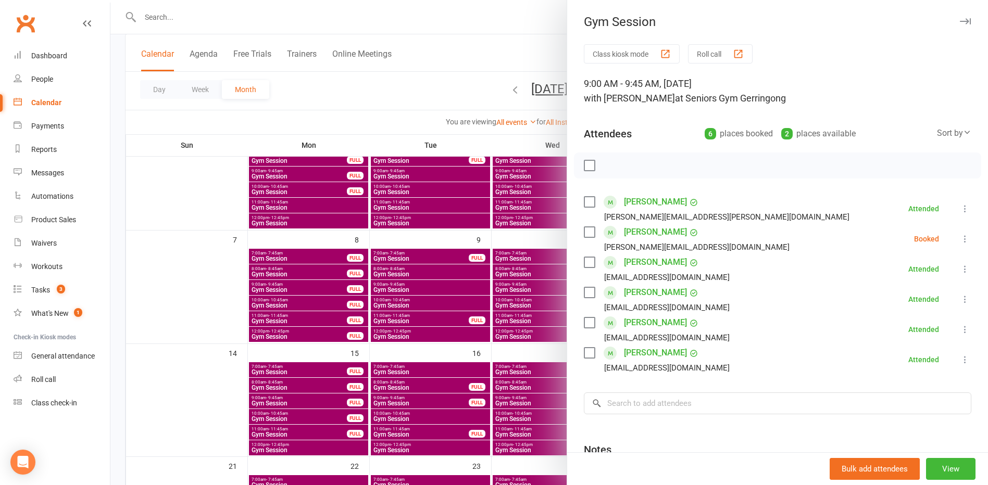
click at [436, 85] on div at bounding box center [548, 242] width 877 height 485
